Goal: Task Accomplishment & Management: Use online tool/utility

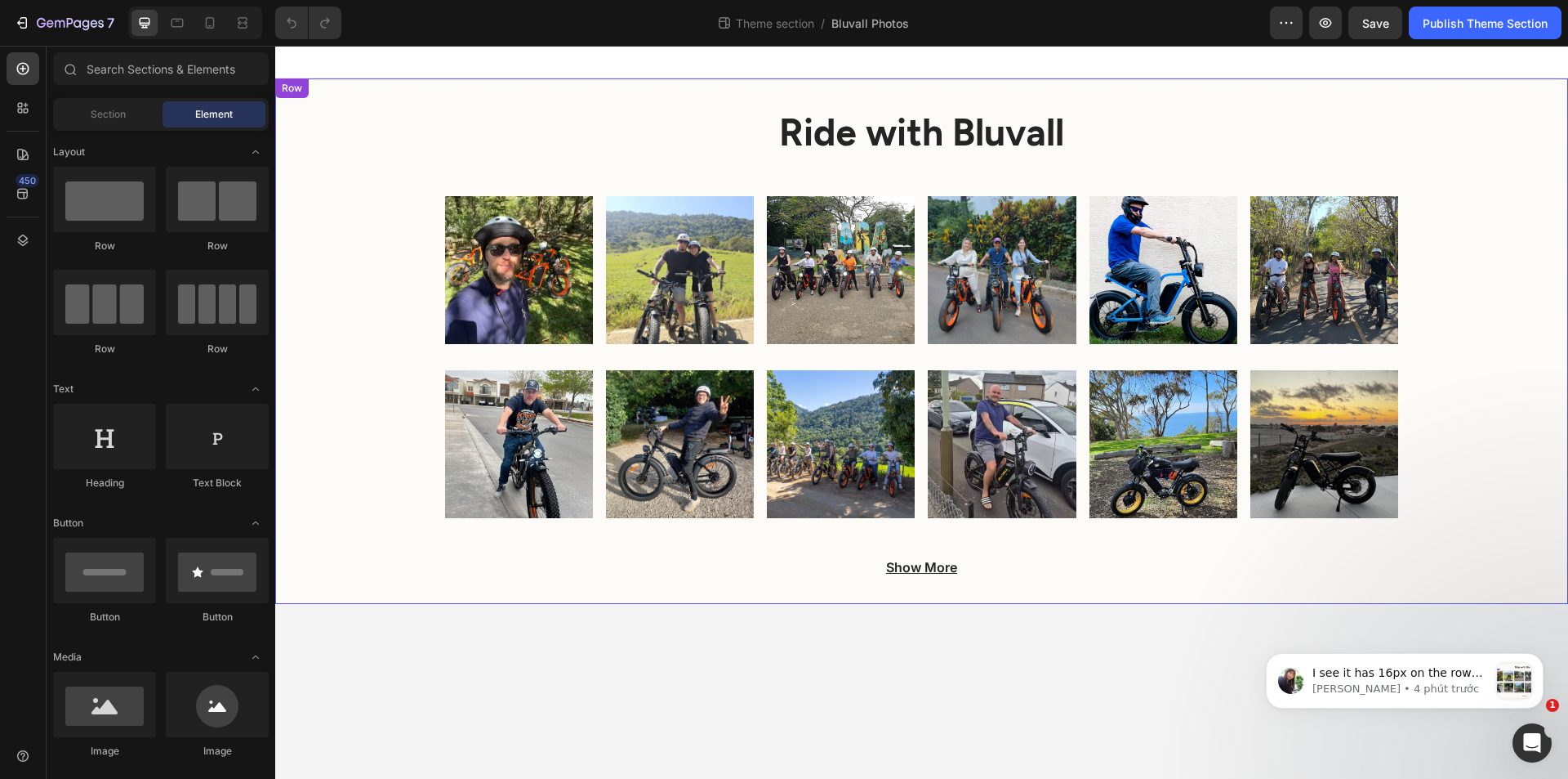
click at [398, 400] on div "Ride with Bluvall Heading Image Image Image Image Image Image Row Image Image I…" at bounding box center [922, 348] width 1293 height 486
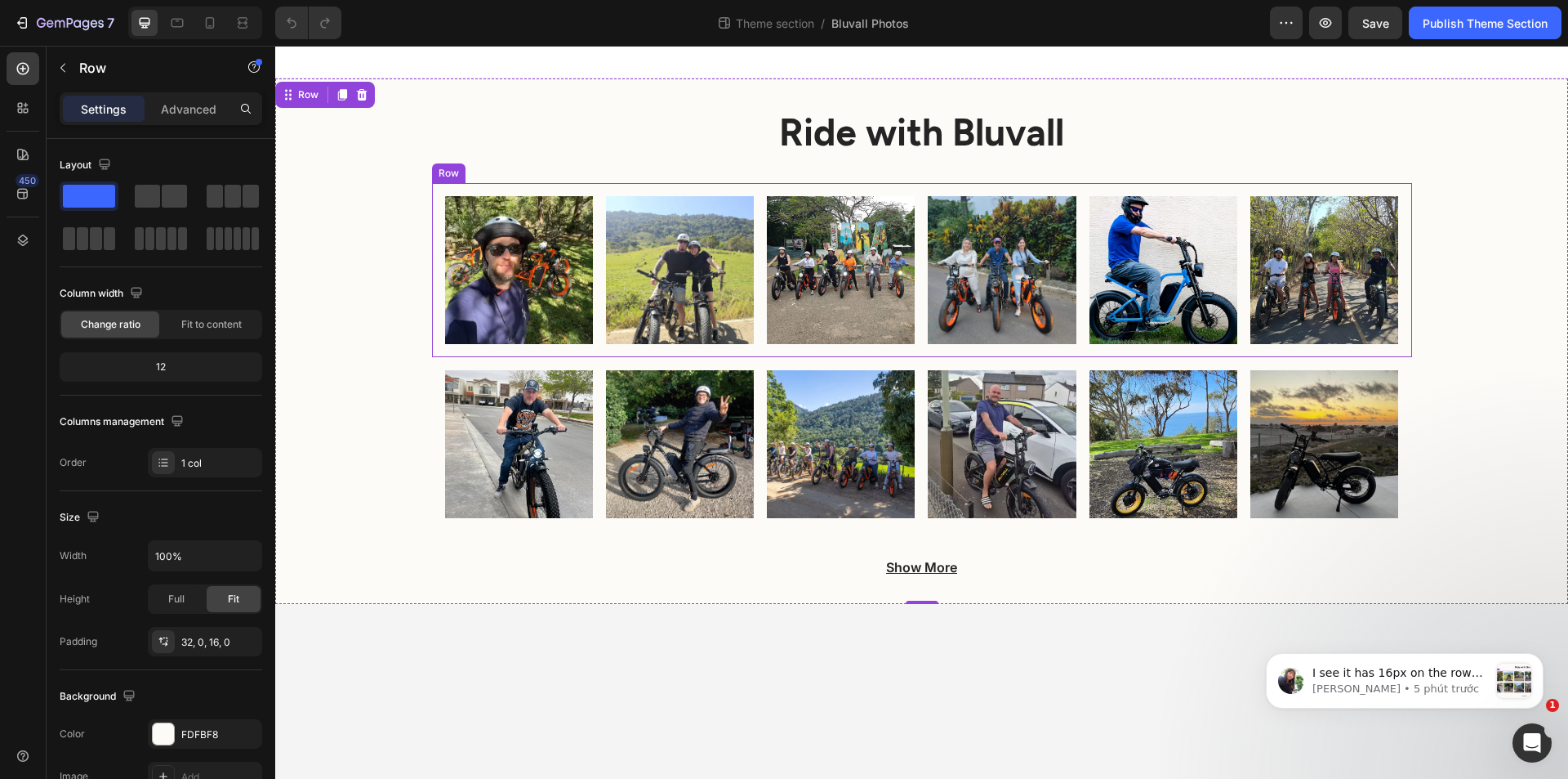
click at [596, 332] on div "Image Image Image Image Image Image Row" at bounding box center [922, 270] width 980 height 174
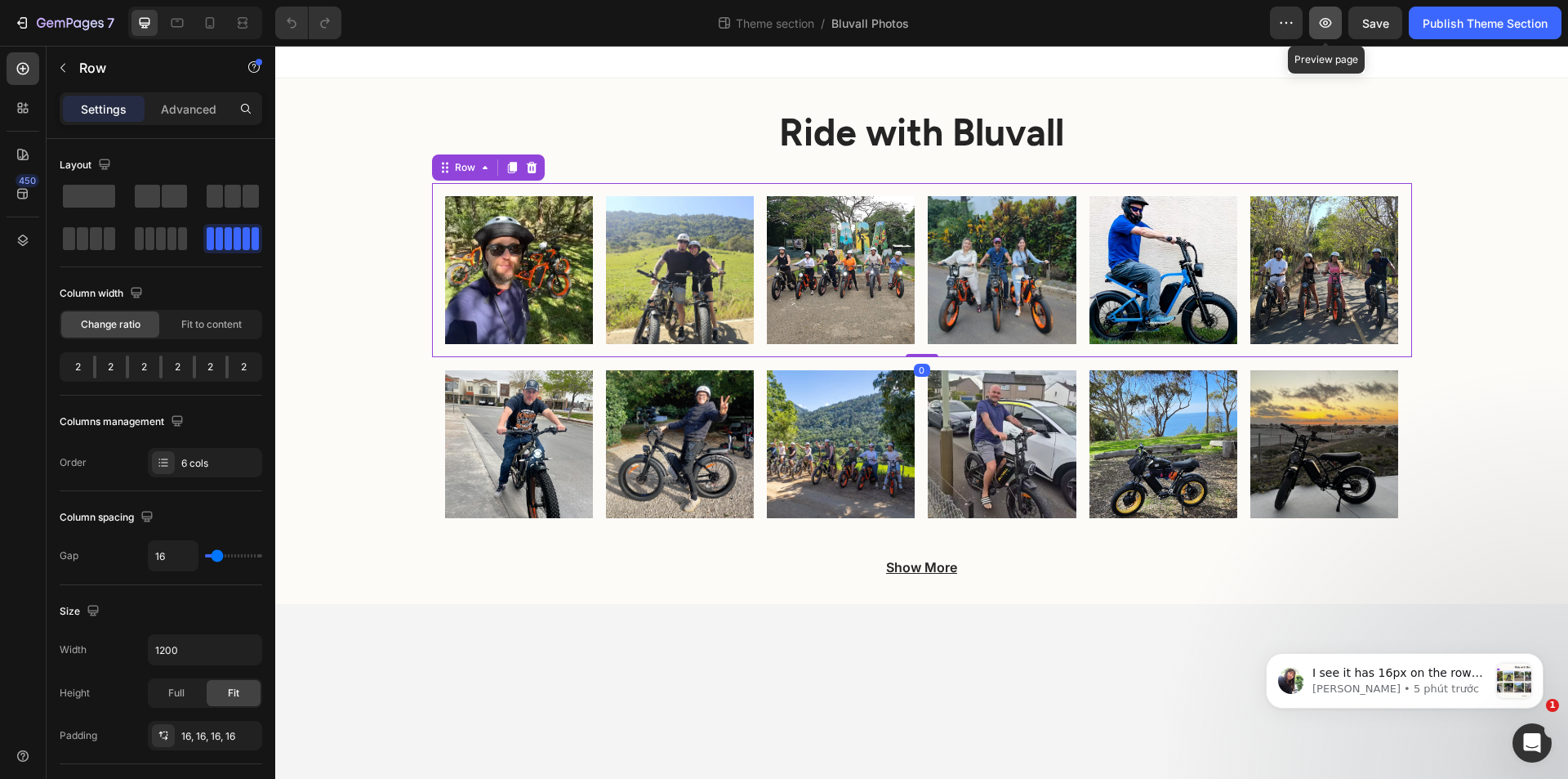
click at [1327, 26] on icon "button" at bounding box center [1325, 23] width 17 height 17
click at [1540, 660] on icon "Dismiss notification" at bounding box center [1539, 658] width 9 height 9
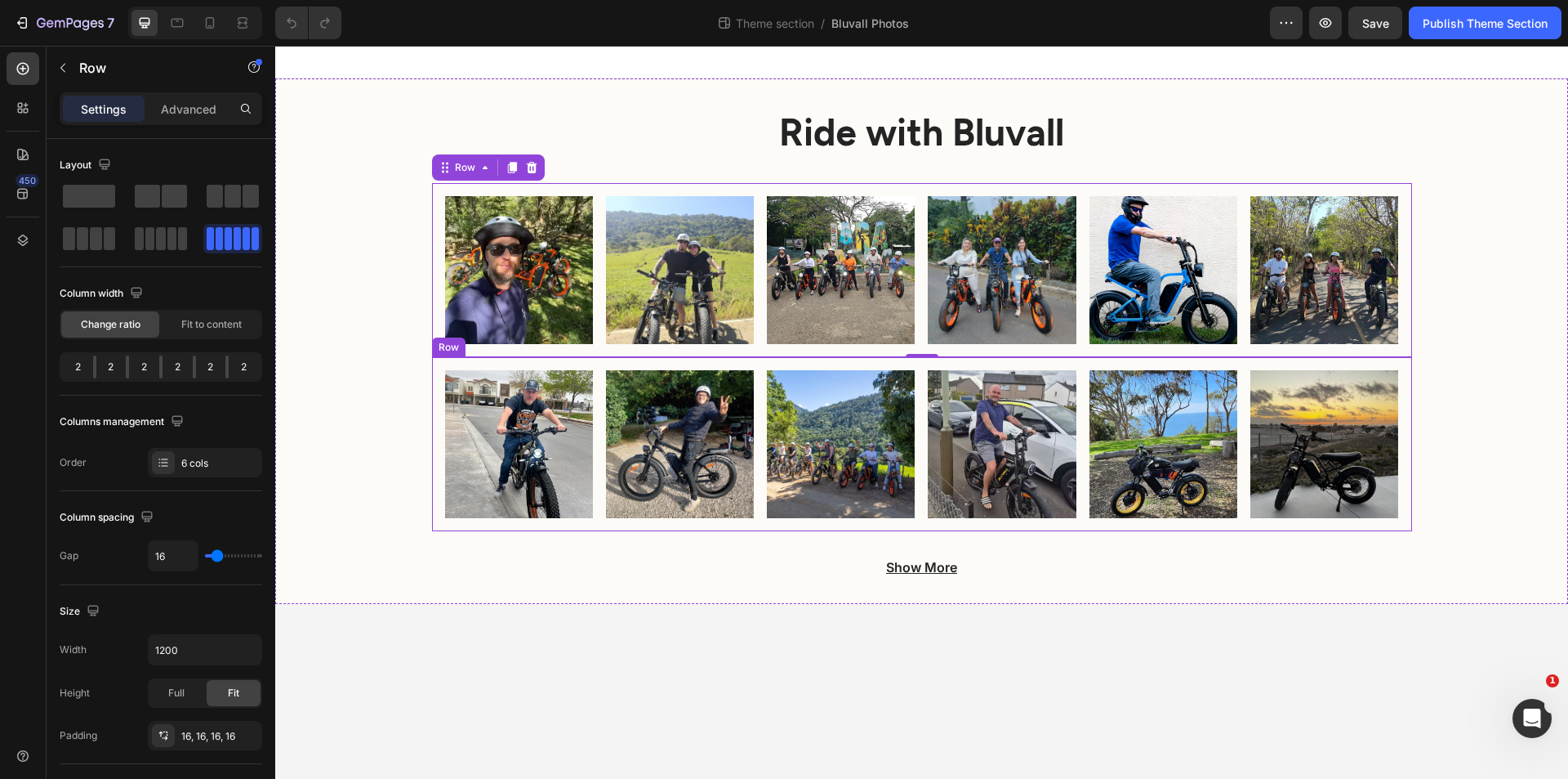
drag, startPoint x: 437, startPoint y: 457, endPoint x: 447, endPoint y: 466, distance: 13.5
click at [439, 460] on div "Image Image Image Image Image Image Row" at bounding box center [922, 444] width 980 height 174
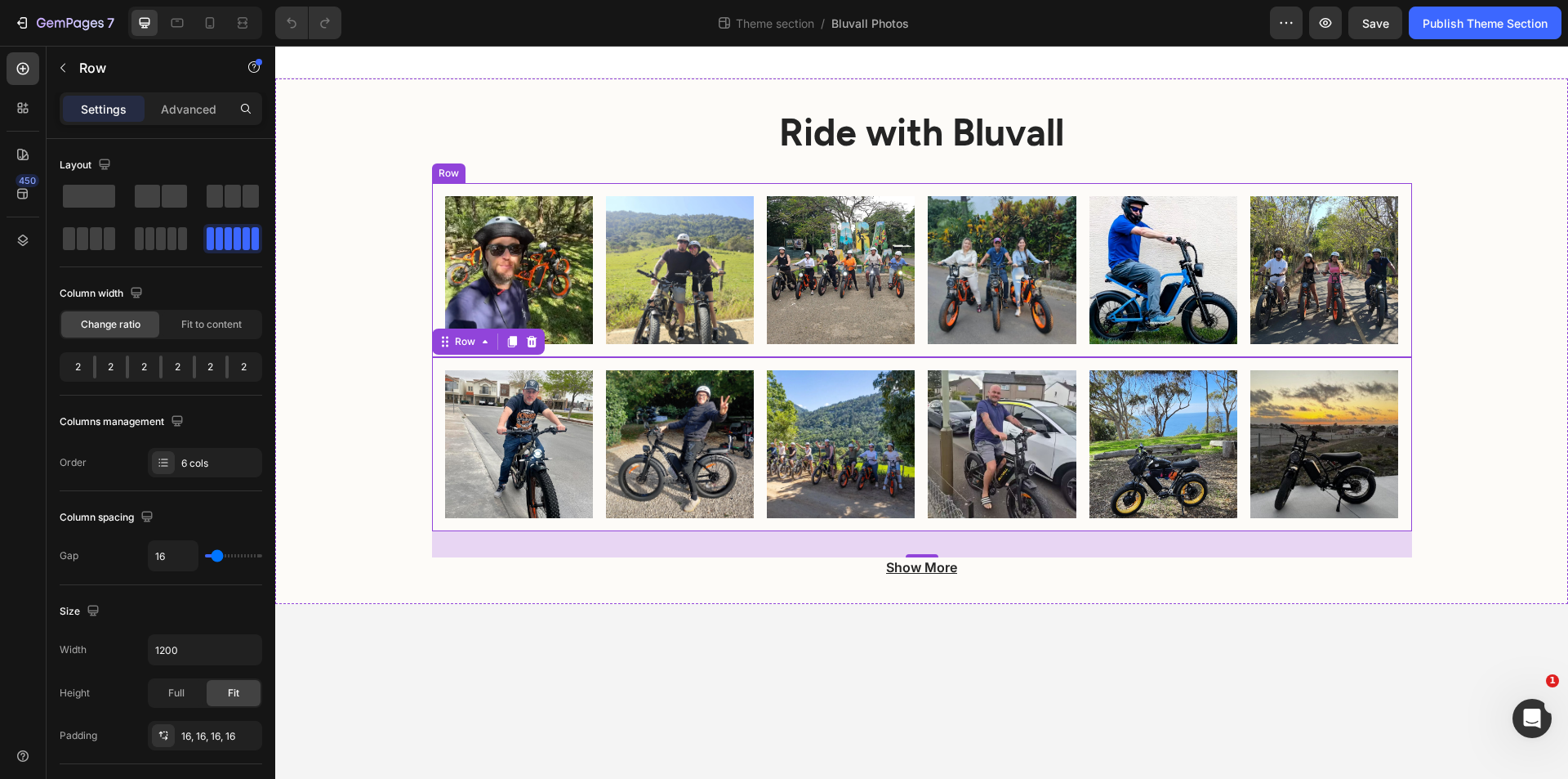
click at [437, 296] on div "Image Image Image Image Image Image Row" at bounding box center [922, 270] width 980 height 174
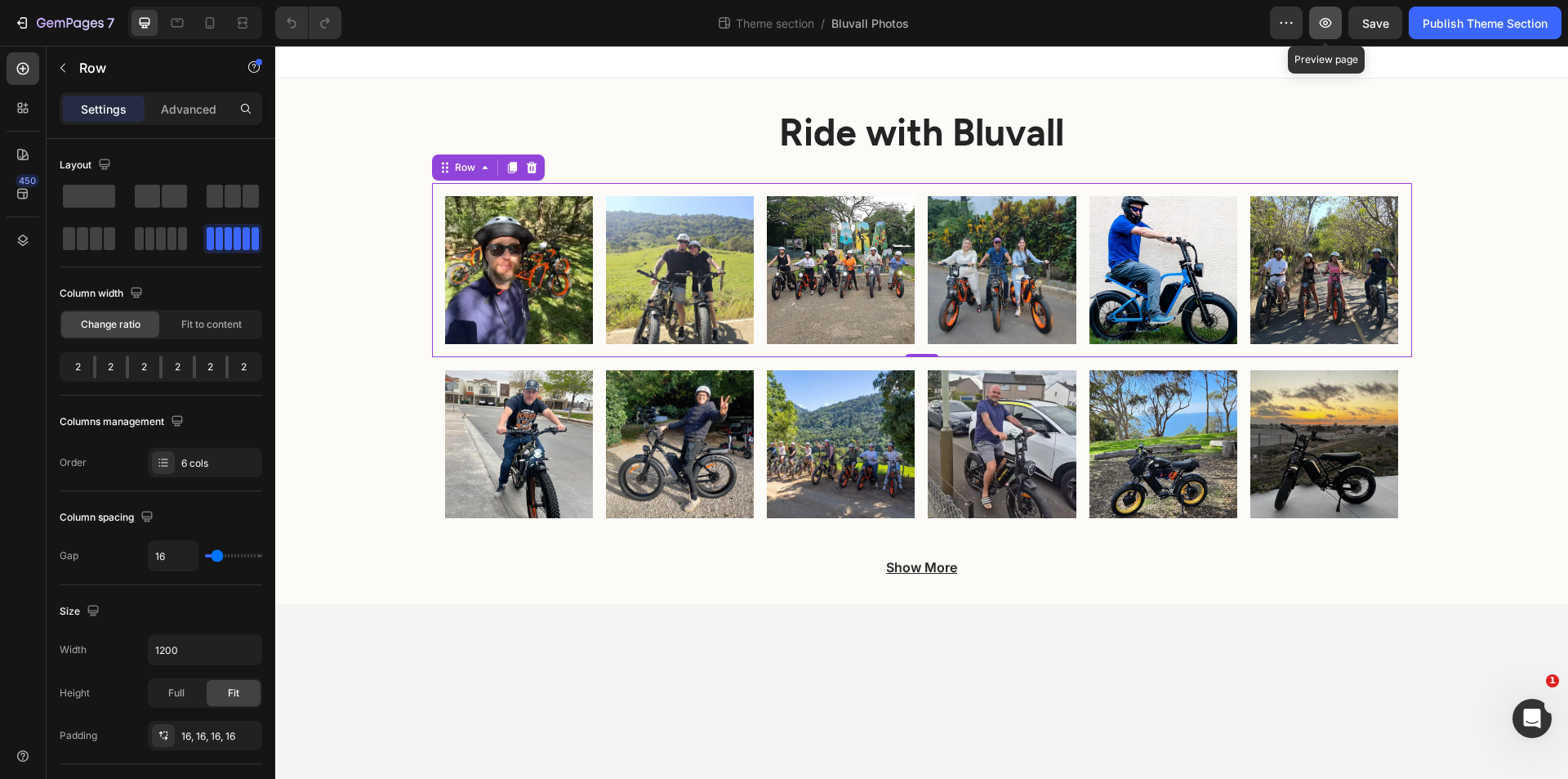
click at [1332, 24] on icon "button" at bounding box center [1325, 23] width 17 height 17
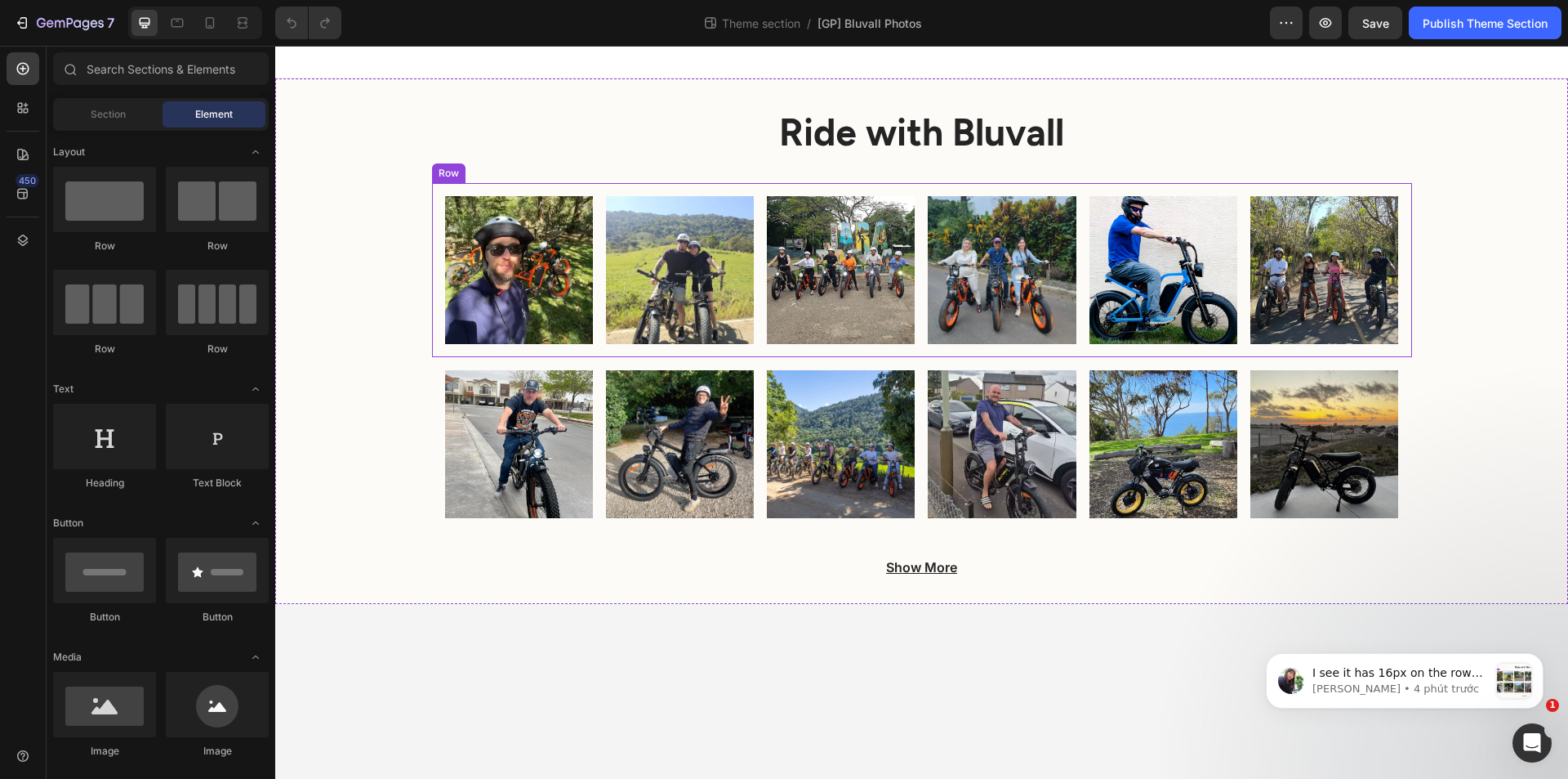
click at [910, 341] on div "Image Image Image Image Image Image Row" at bounding box center [922, 270] width 980 height 174
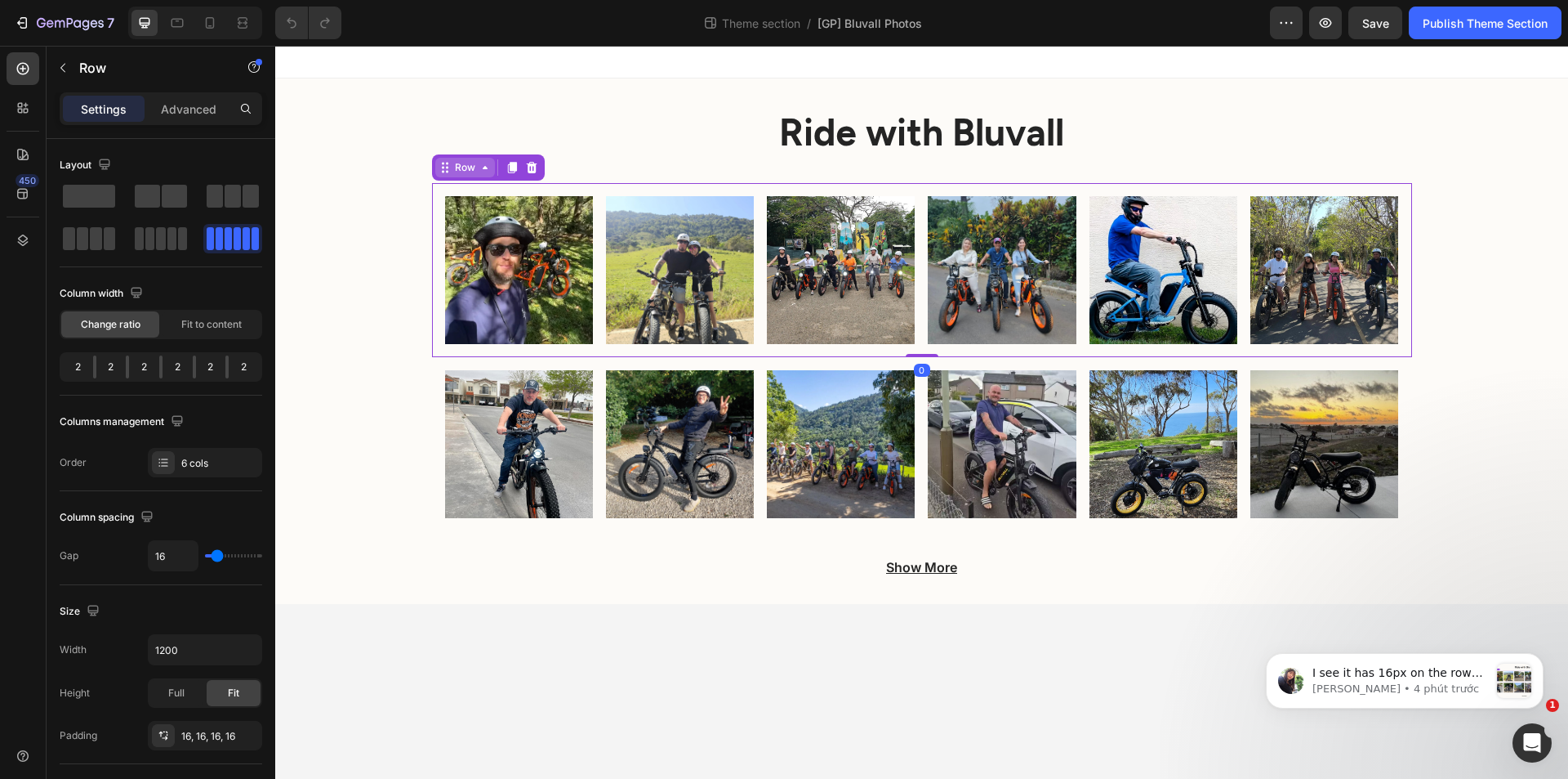
click at [456, 164] on div "Row" at bounding box center [465, 167] width 27 height 15
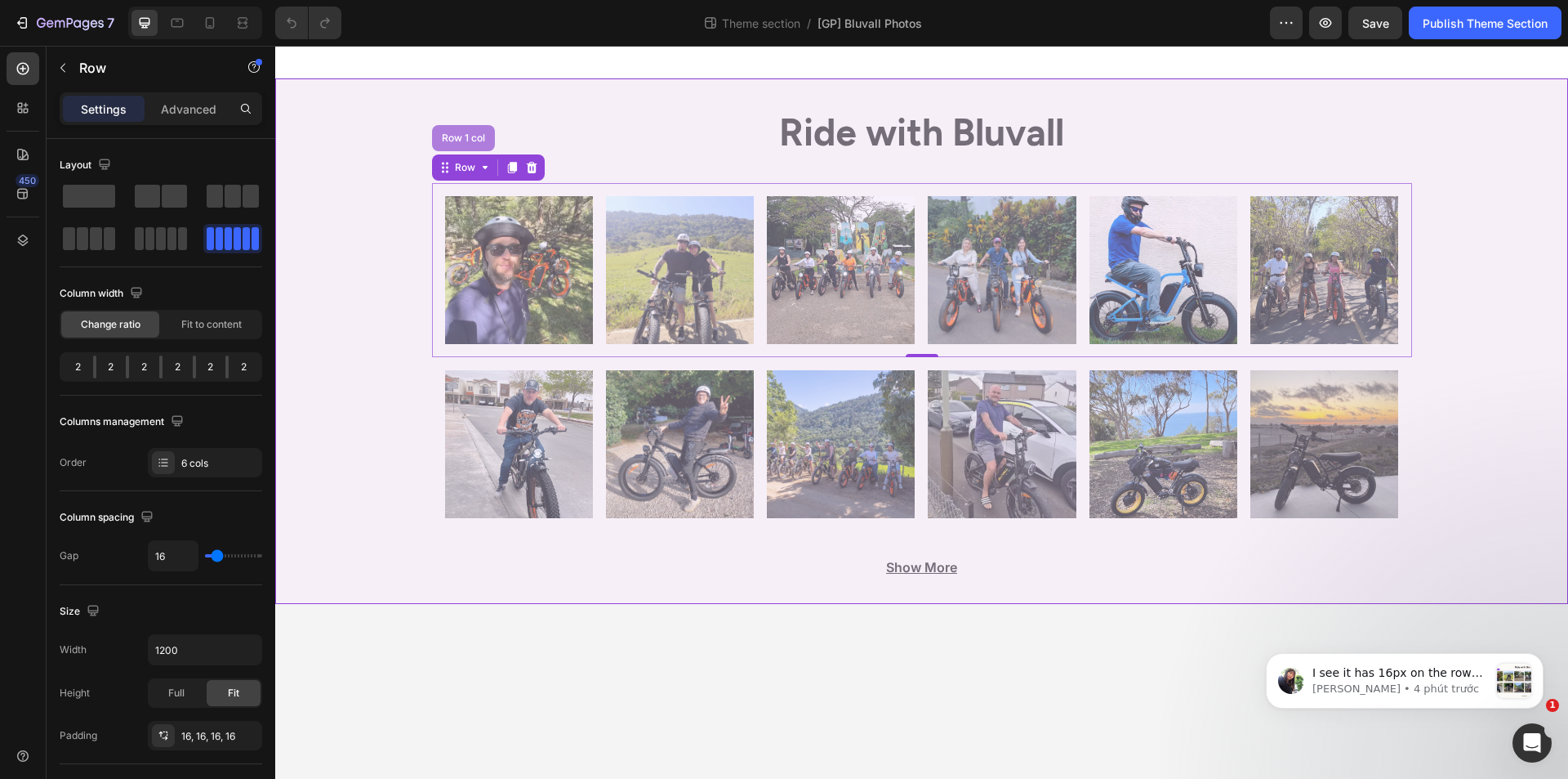
click at [458, 133] on div "Row 1 col" at bounding box center [463, 138] width 50 height 10
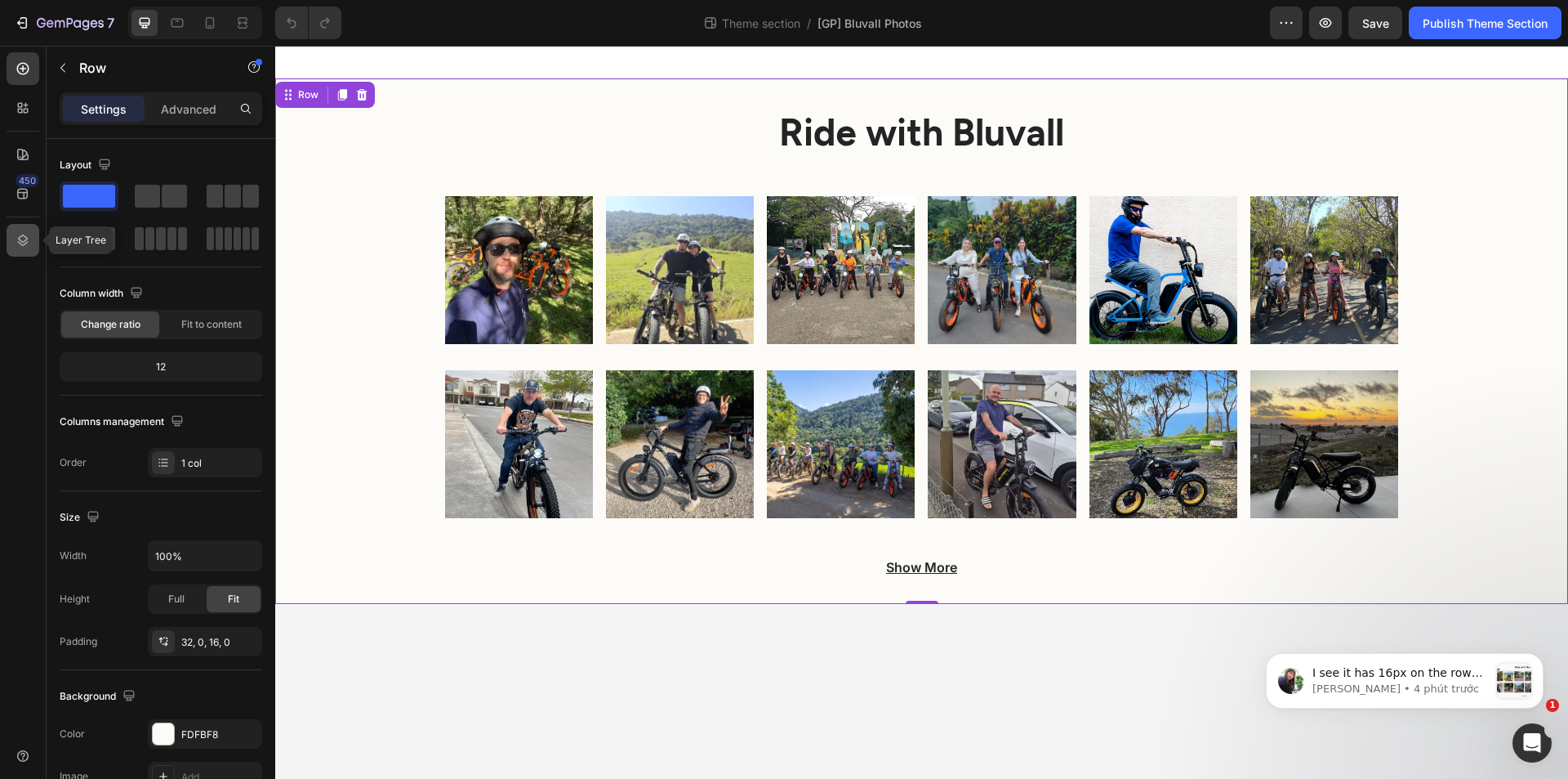
click at [18, 233] on icon at bounding box center [23, 240] width 17 height 17
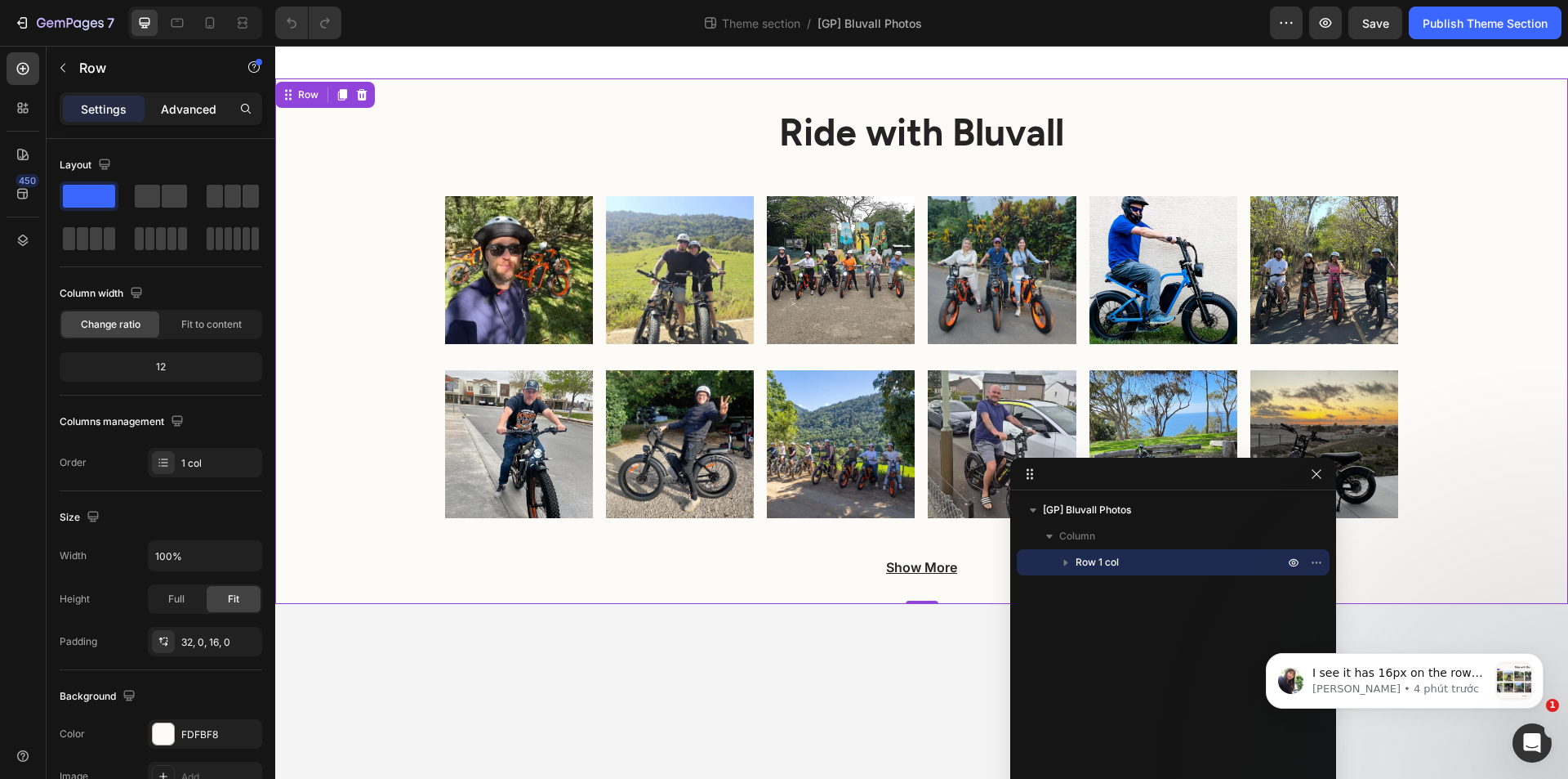
click at [177, 115] on p "Advanced" at bounding box center [189, 109] width 56 height 17
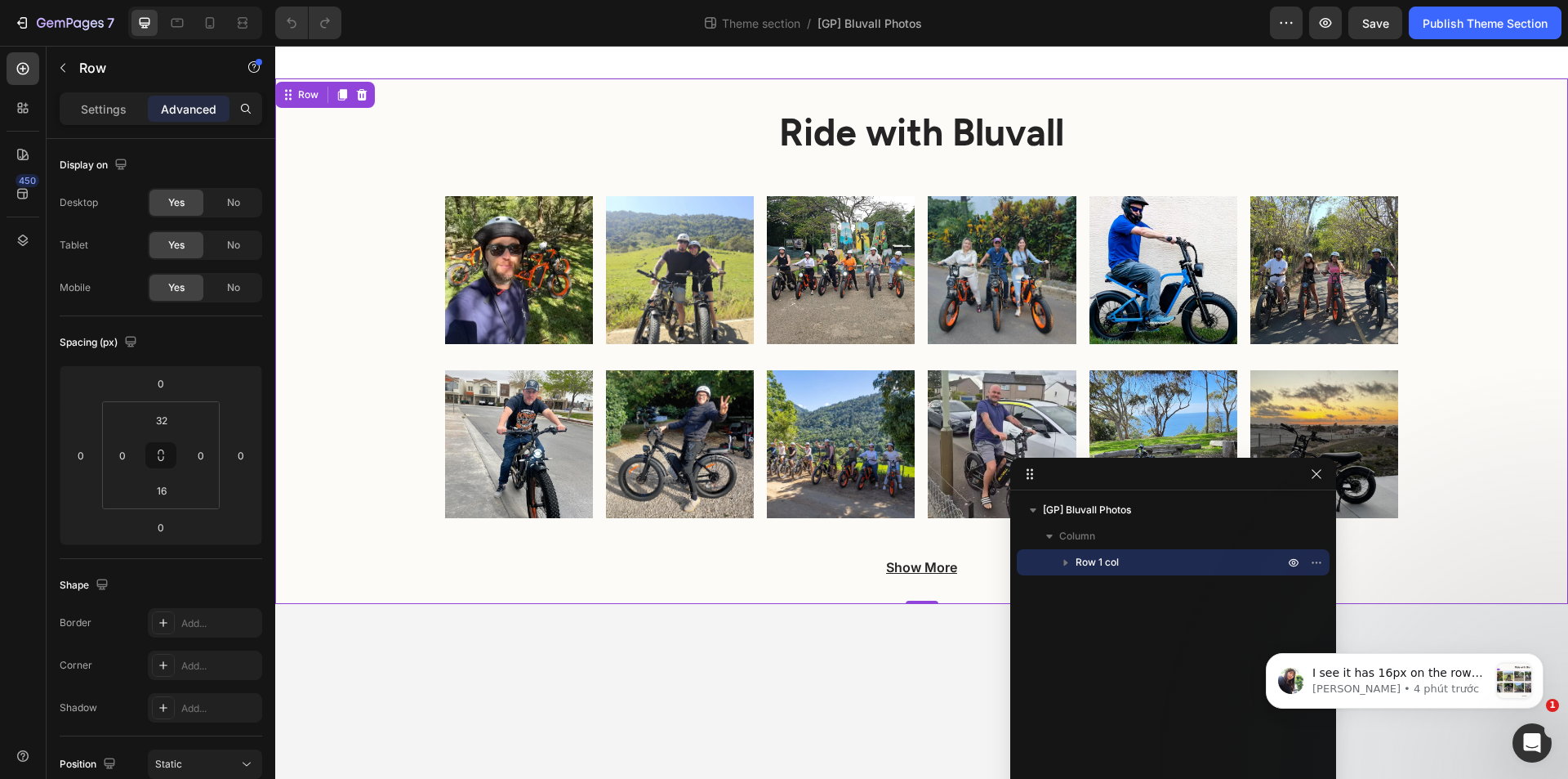
click at [1065, 566] on icon "button" at bounding box center [1065, 562] width 17 height 17
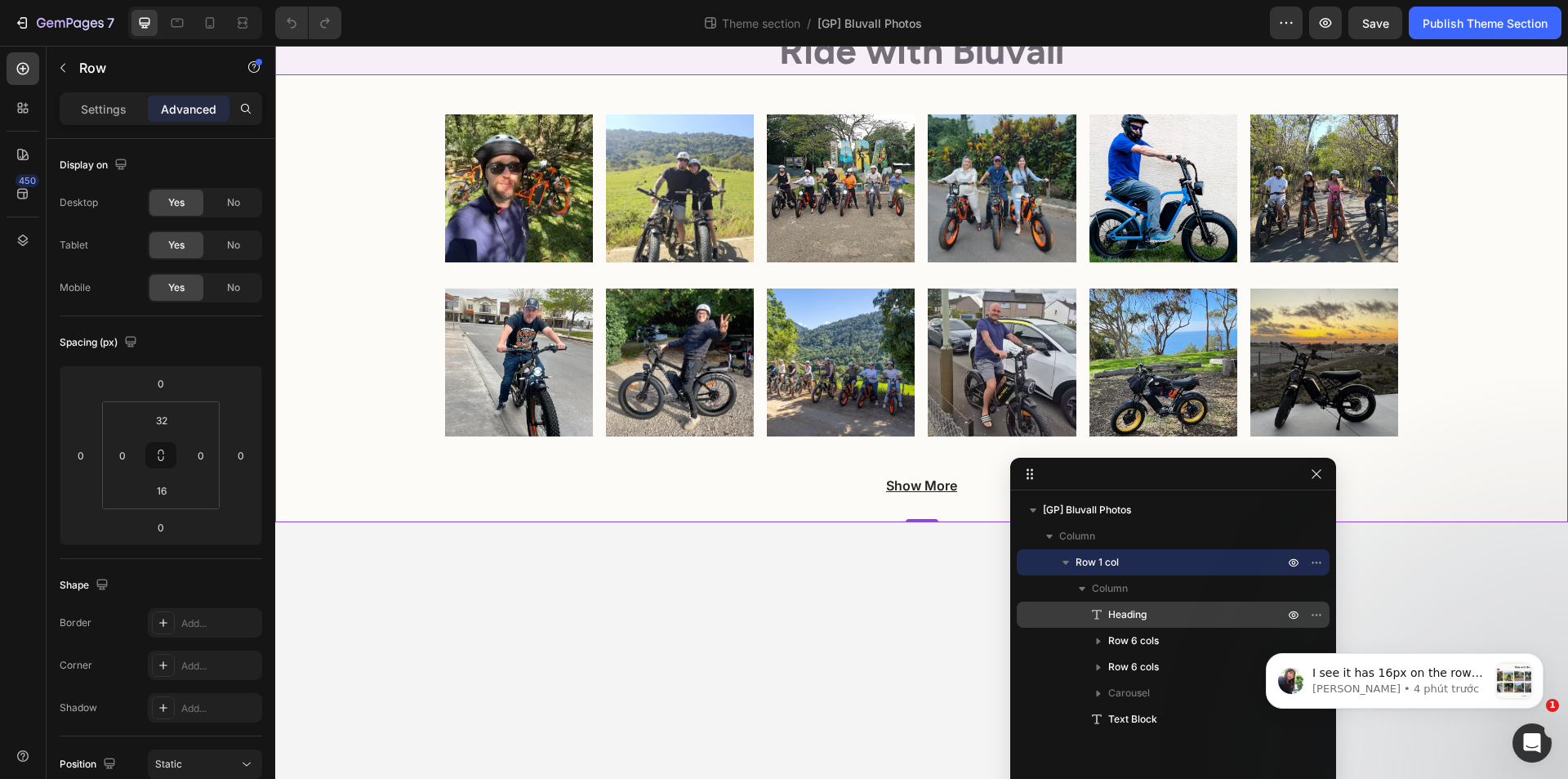
click at [1143, 603] on div "Heading" at bounding box center [1173, 614] width 300 height 26
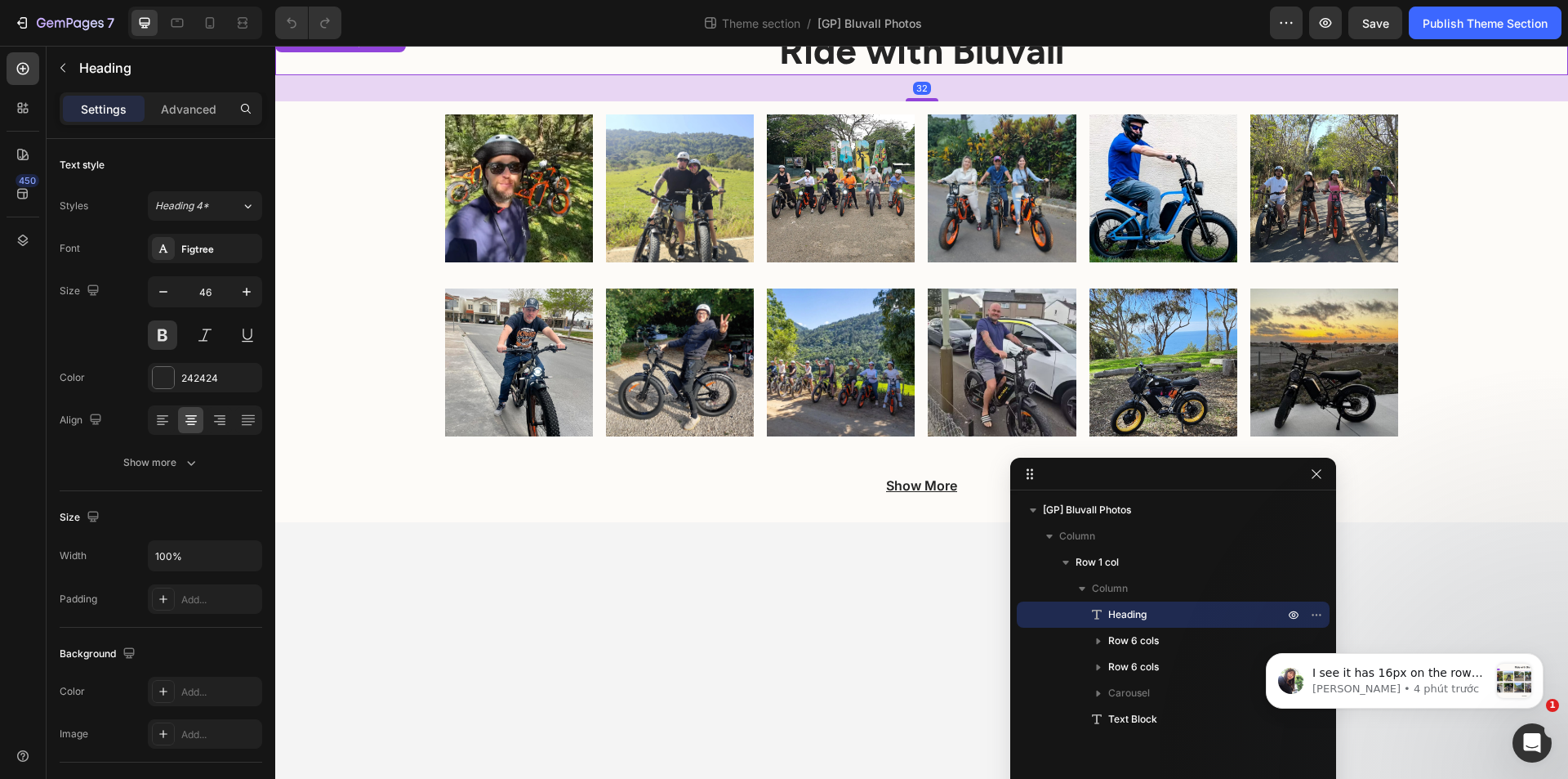
scroll to position [2, 0]
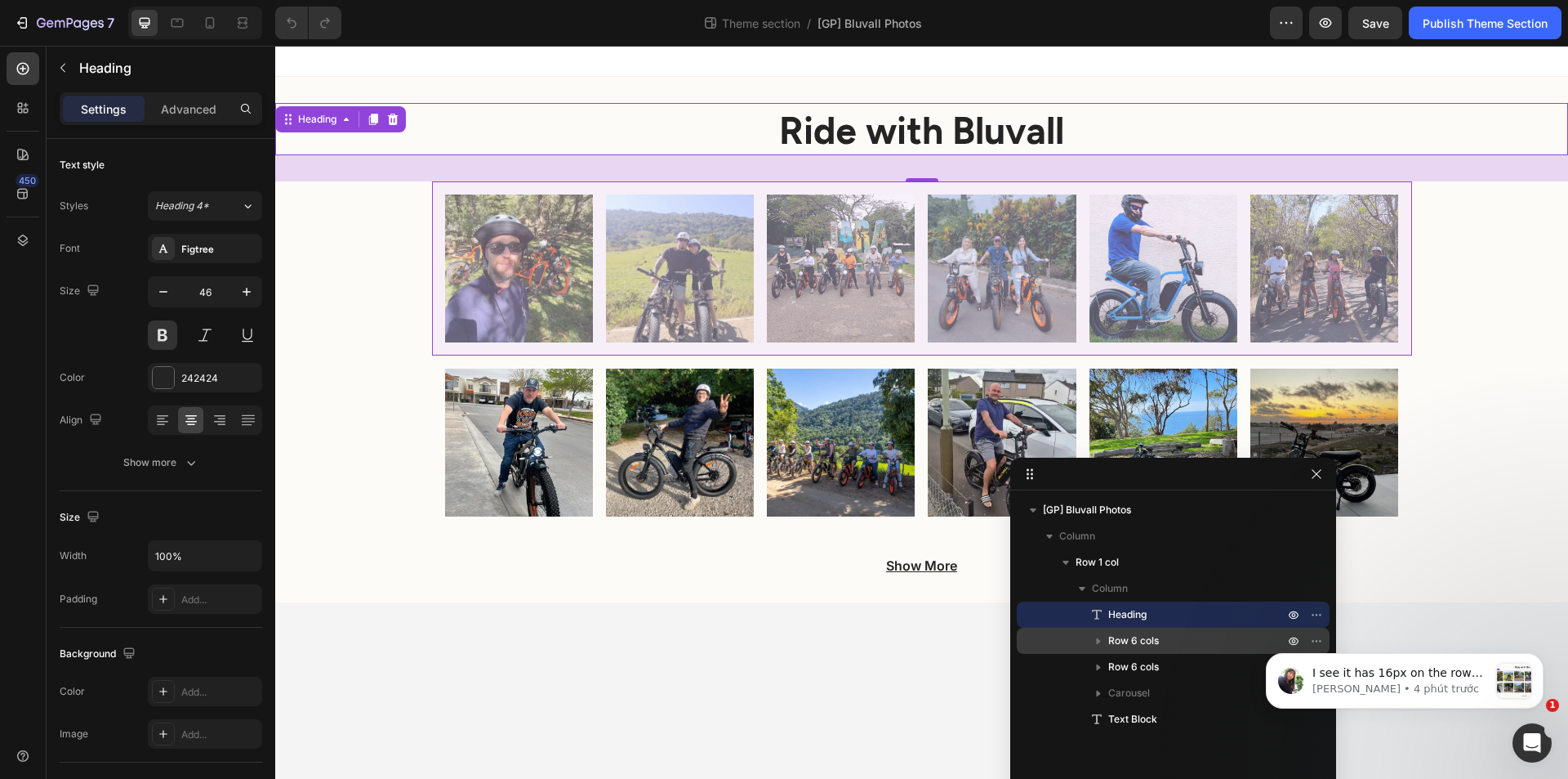
click at [1144, 633] on span "Row 6 cols" at bounding box center [1133, 640] width 51 height 17
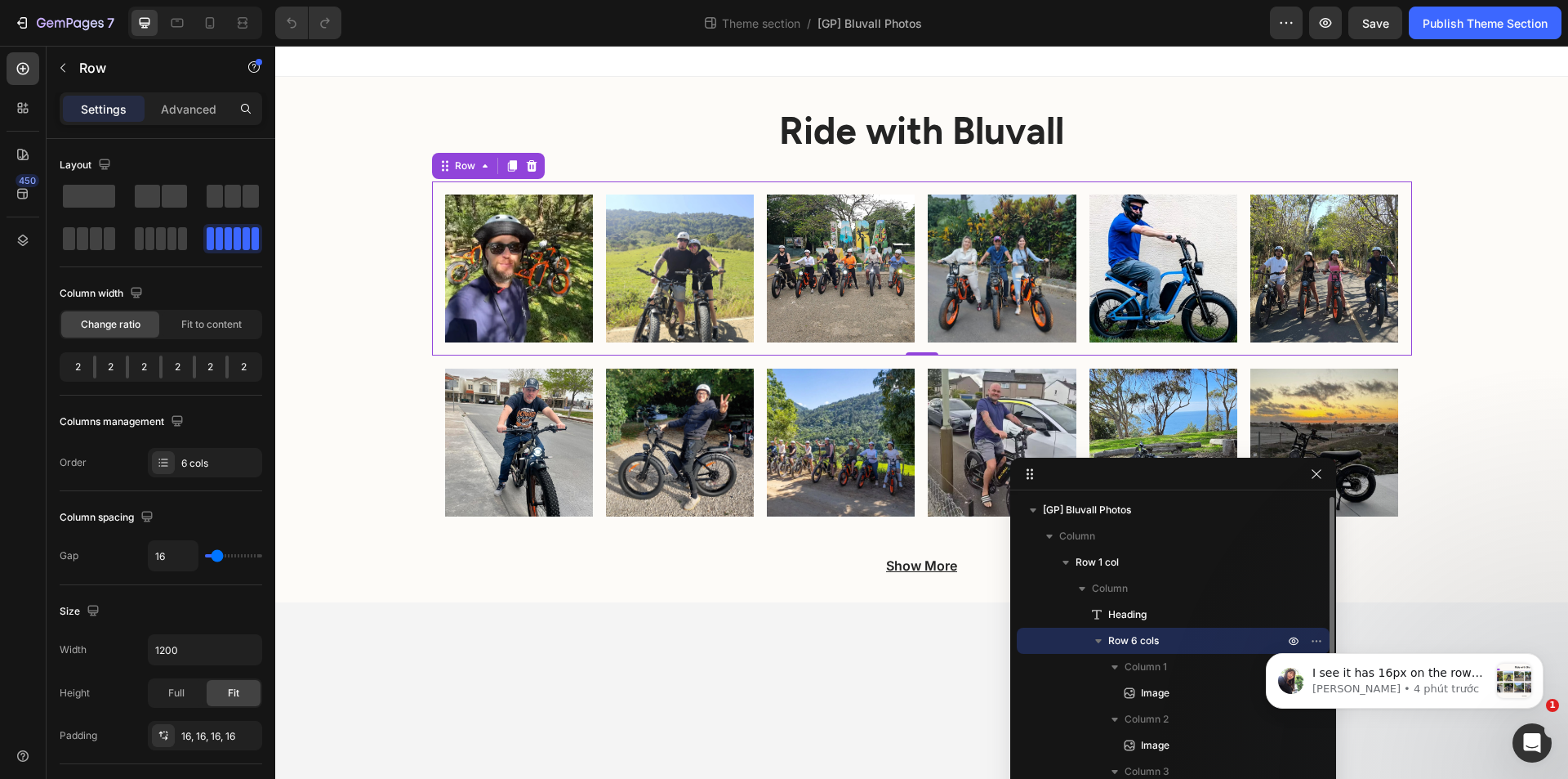
drag, startPoint x: 1099, startPoint y: 640, endPoint x: 1109, endPoint y: 644, distance: 10.8
click at [1098, 641] on icon "button" at bounding box center [1098, 640] width 7 height 4
click at [1536, 656] on icon "Dismiss notification" at bounding box center [1539, 658] width 9 height 9
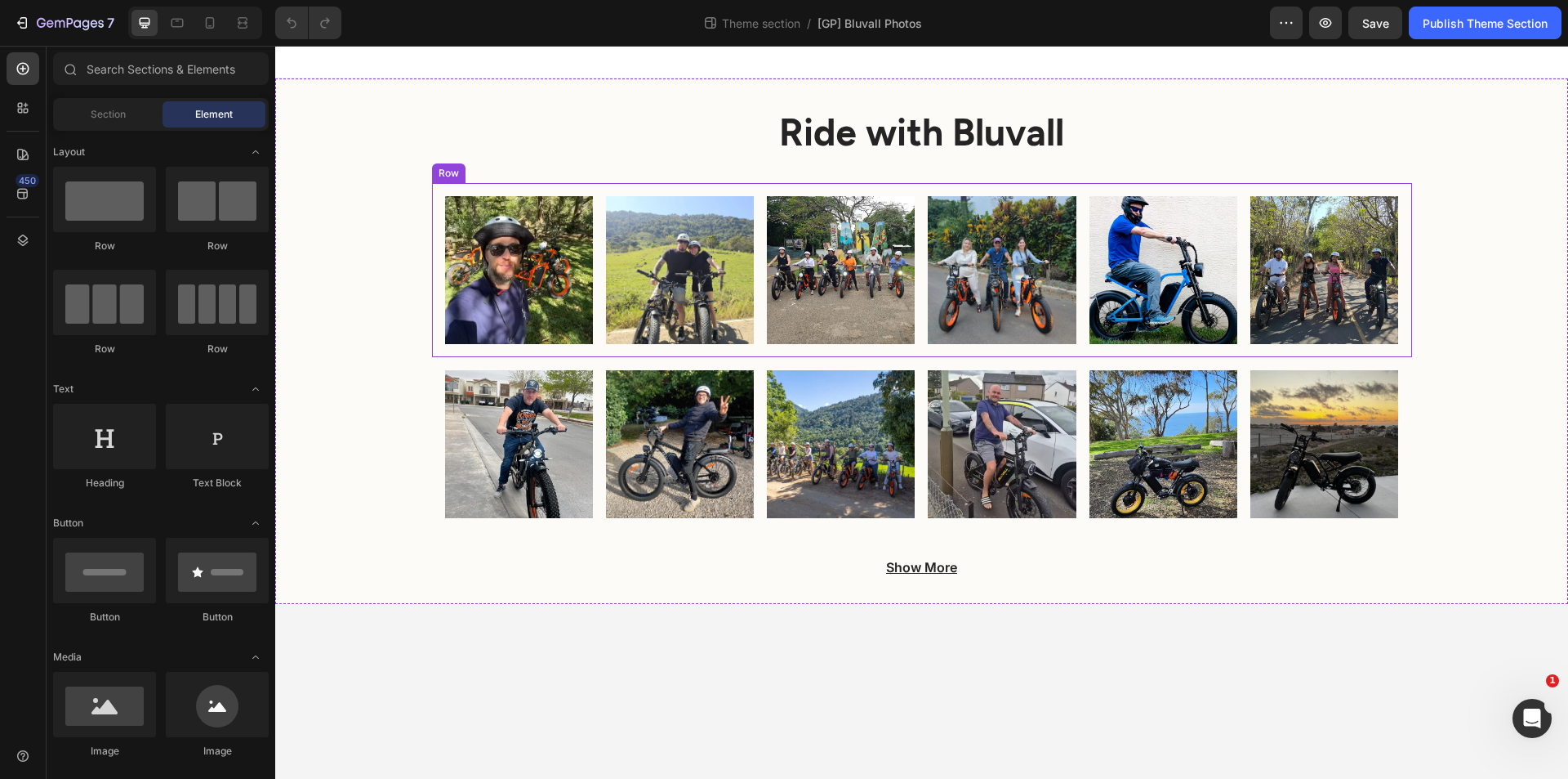
click at [598, 329] on div "Image Image Image Image Image Image Row" at bounding box center [922, 270] width 980 height 174
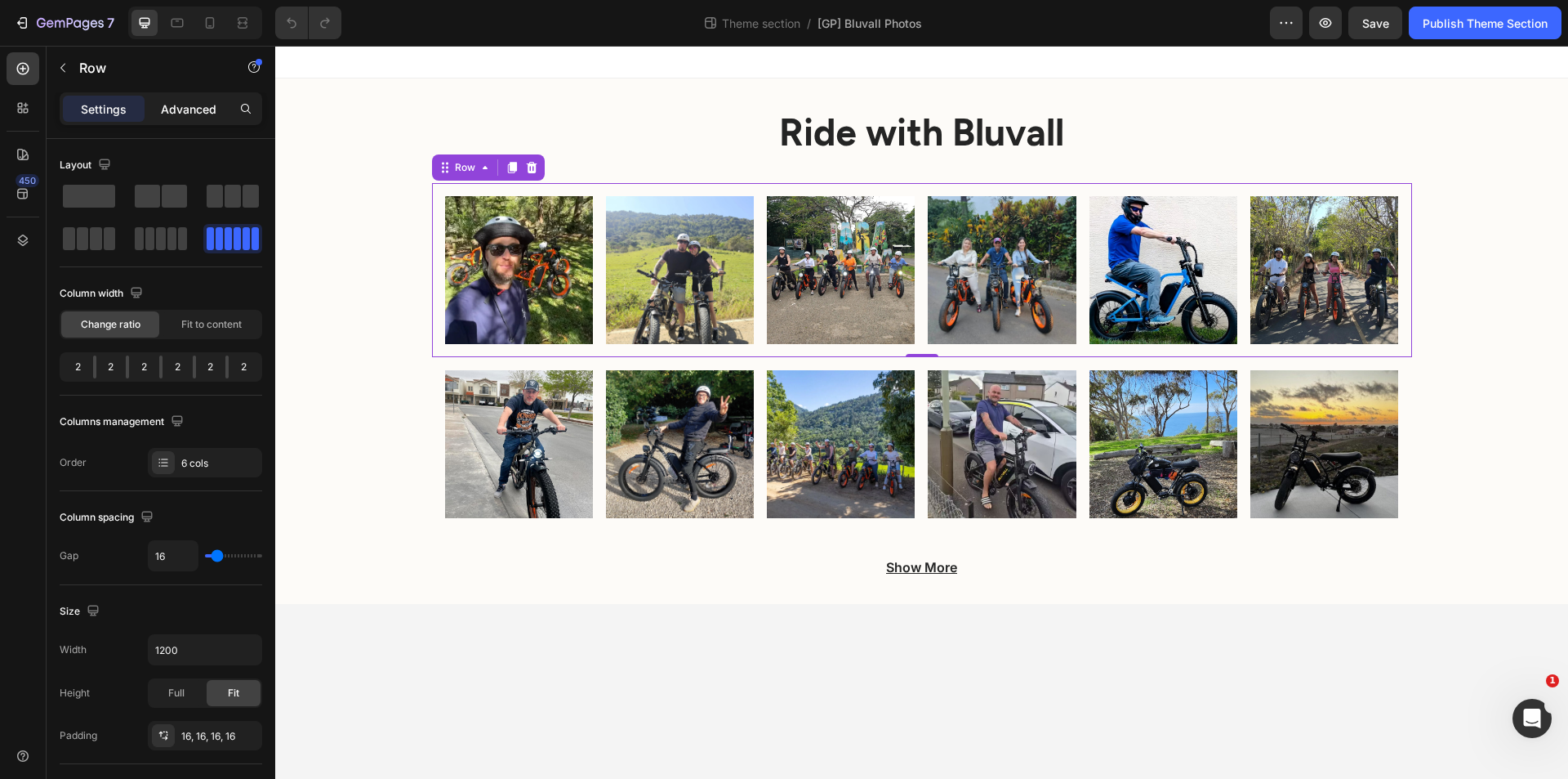
click at [186, 112] on p "Advanced" at bounding box center [189, 109] width 56 height 17
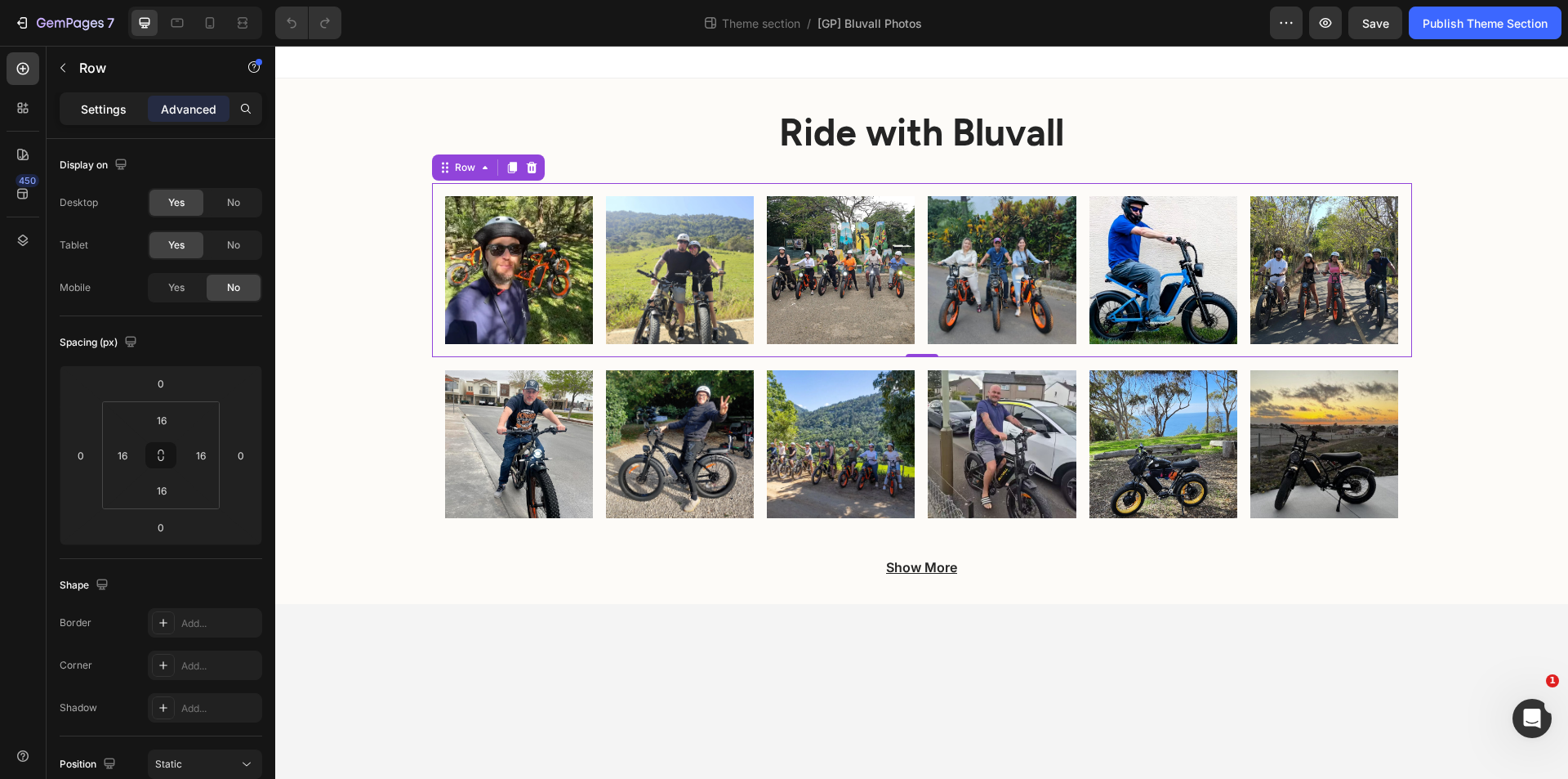
click at [96, 103] on p "Settings" at bounding box center [104, 109] width 46 height 17
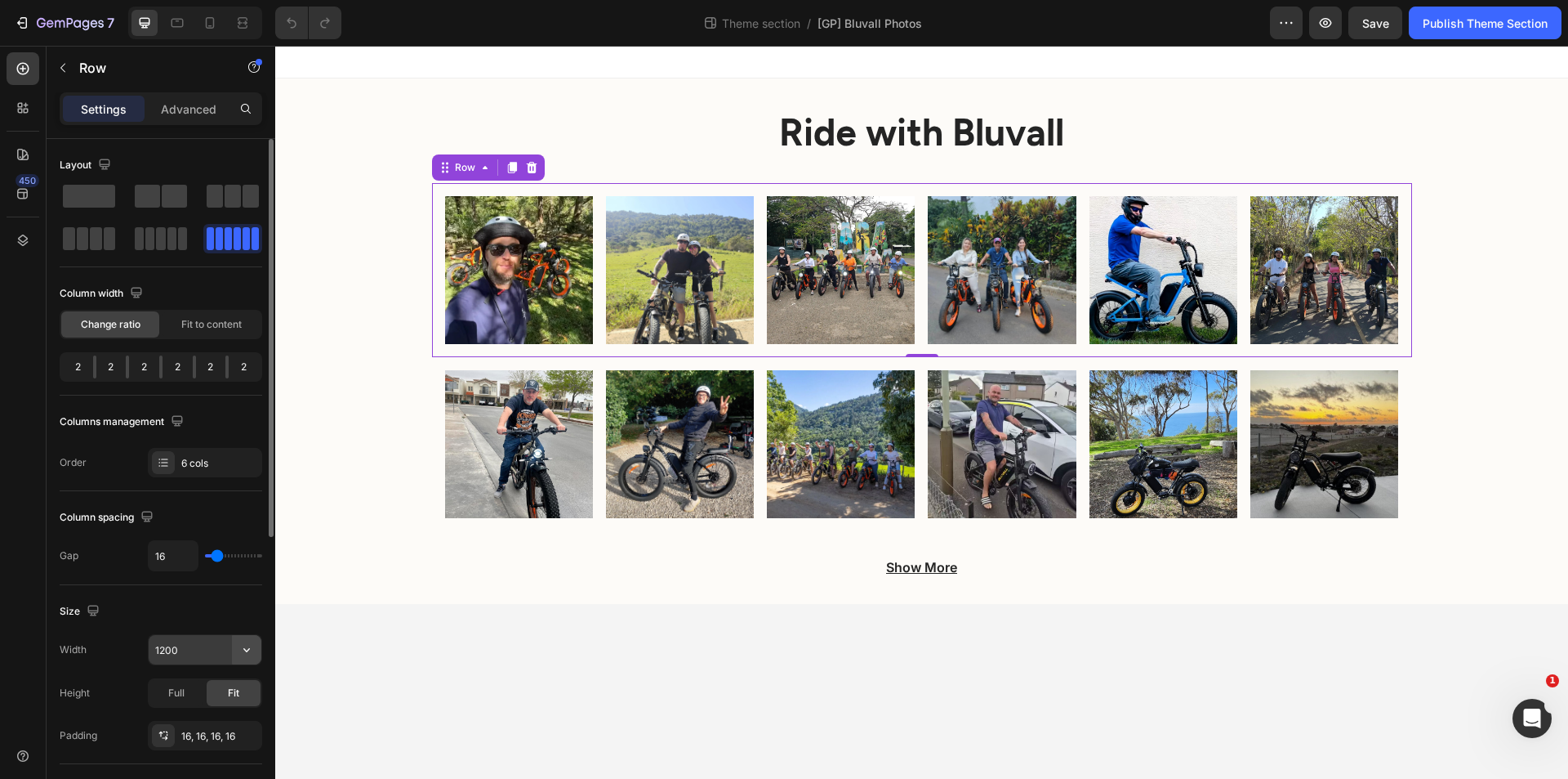
click at [247, 648] on icon "button" at bounding box center [247, 649] width 17 height 17
click at [192, 717] on p "Full 100%" at bounding box center [200, 721] width 93 height 15
type input "100%"
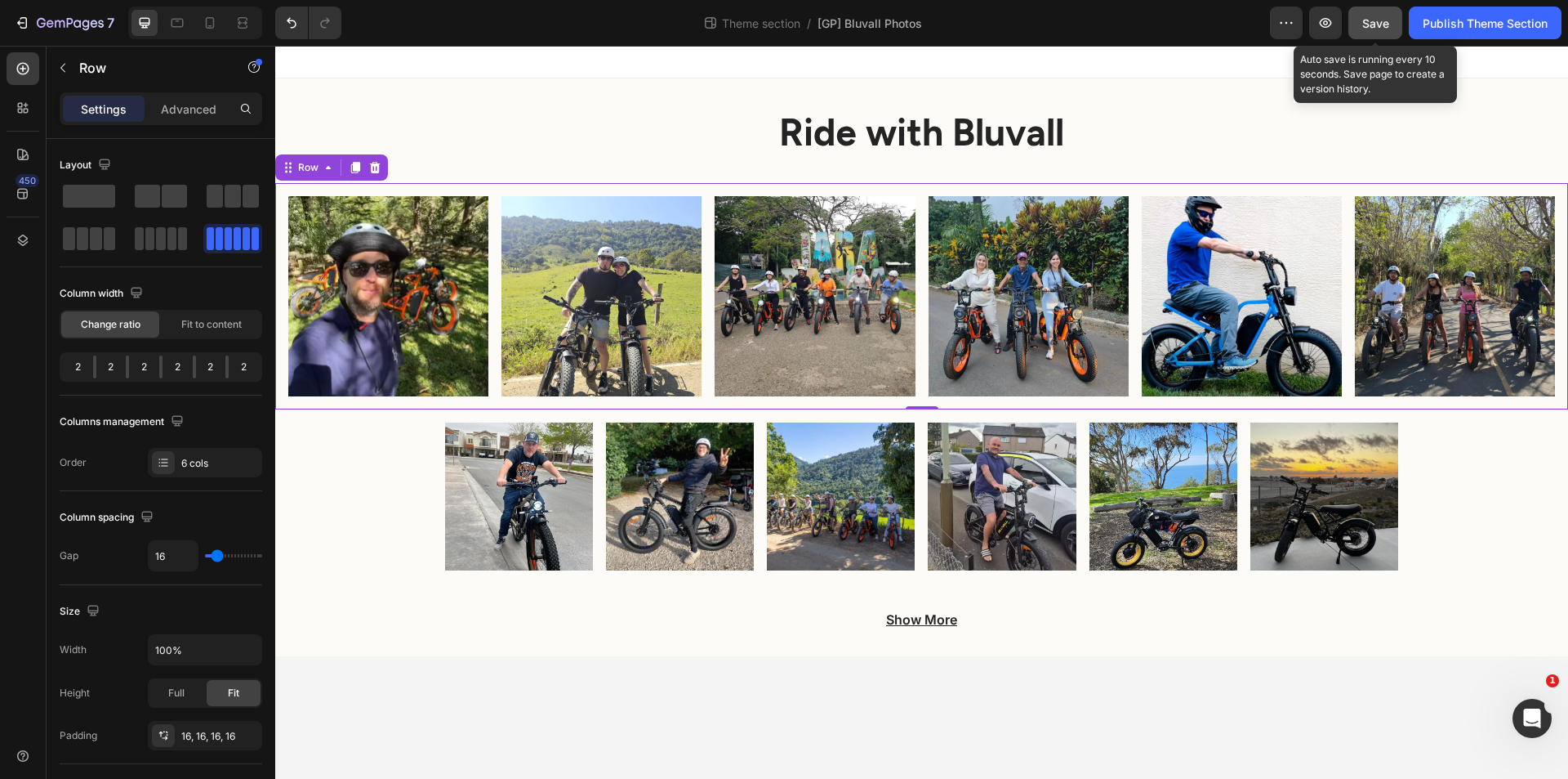
click at [1378, 37] on button "Save" at bounding box center [1375, 24] width 54 height 33
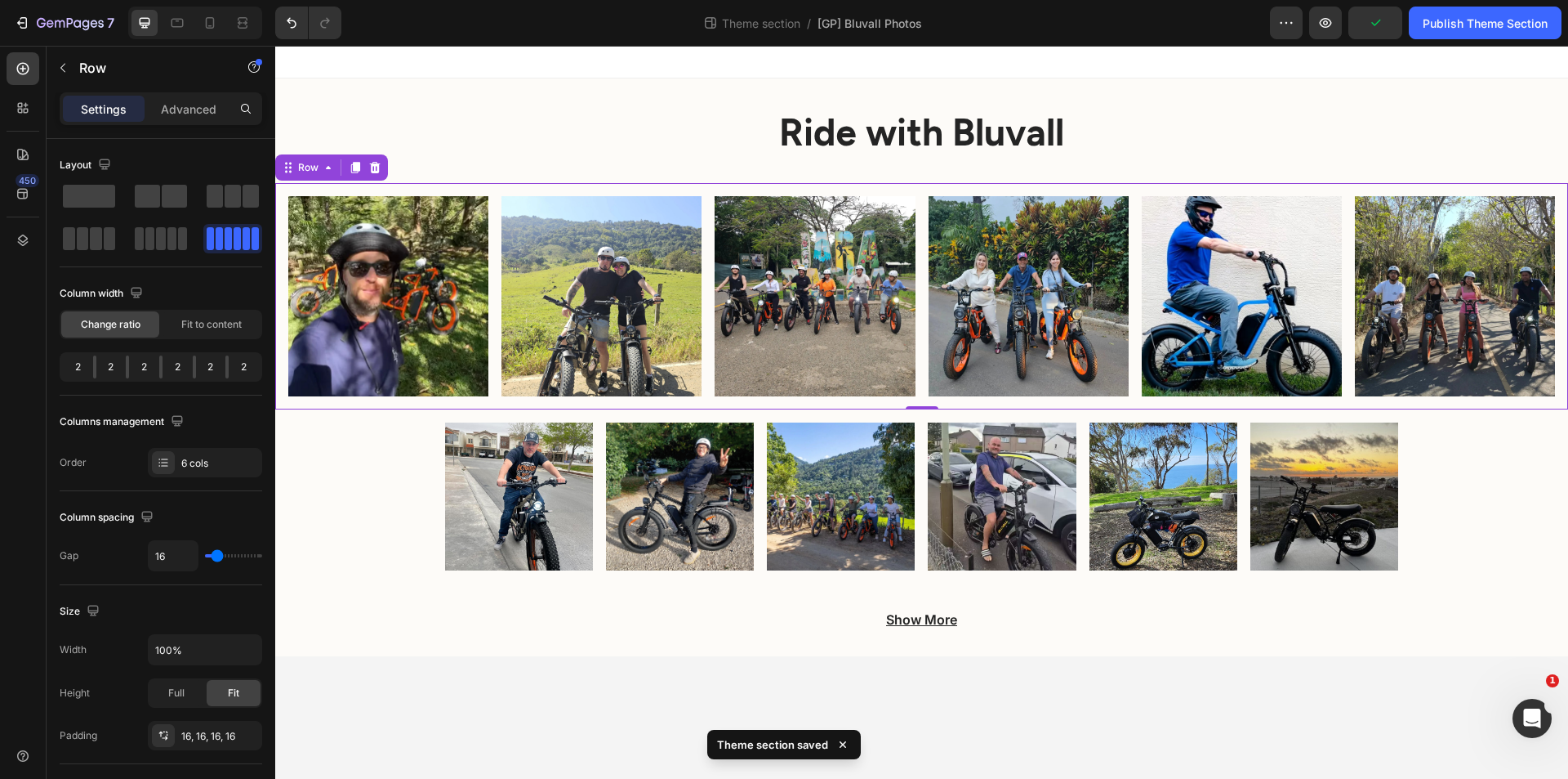
click at [1304, 23] on div "Preview Publish Theme Section" at bounding box center [1416, 24] width 292 height 33
click at [1319, 17] on icon "button" at bounding box center [1325, 23] width 17 height 17
